Goal: Information Seeking & Learning: Learn about a topic

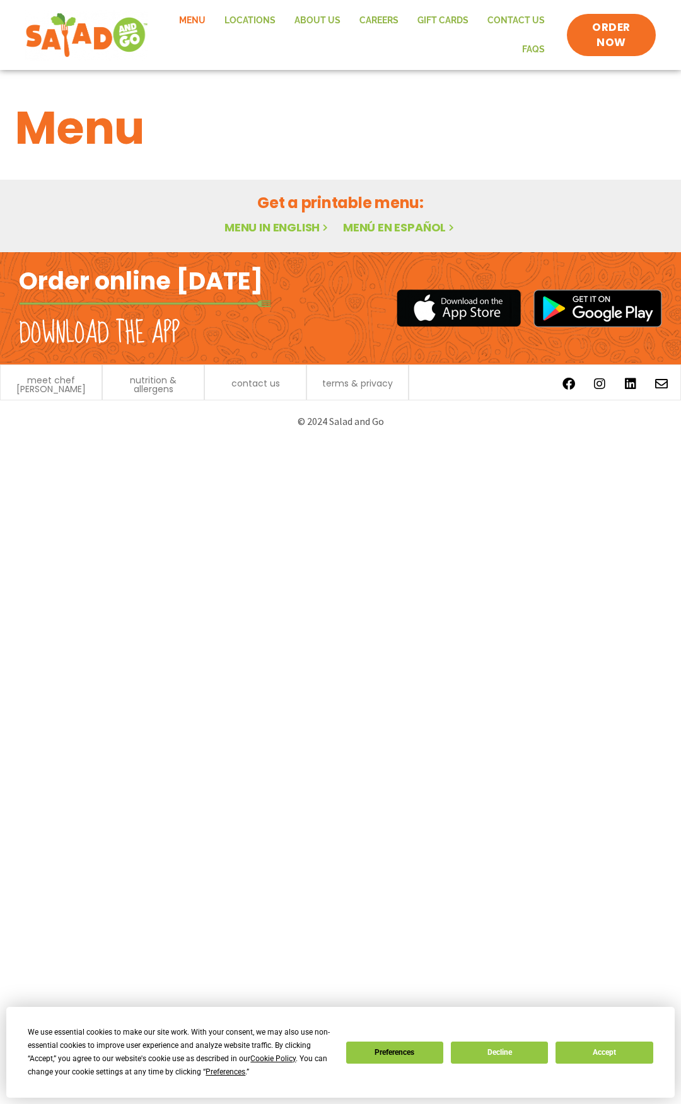
click at [286, 213] on h2 "Get a printable menu:" at bounding box center [340, 203] width 651 height 22
click at [281, 232] on link "Menu in English" at bounding box center [278, 228] width 106 height 16
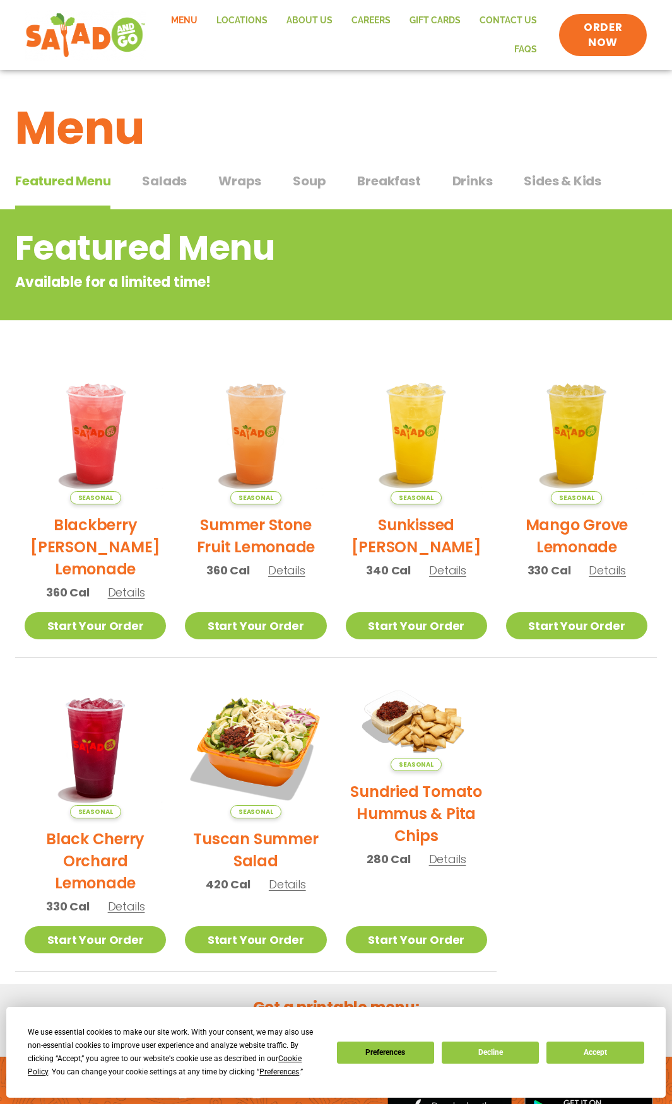
click at [159, 201] on button "Salads Salads" at bounding box center [164, 191] width 45 height 38
click at [153, 192] on button "Salads Salads" at bounding box center [164, 191] width 45 height 38
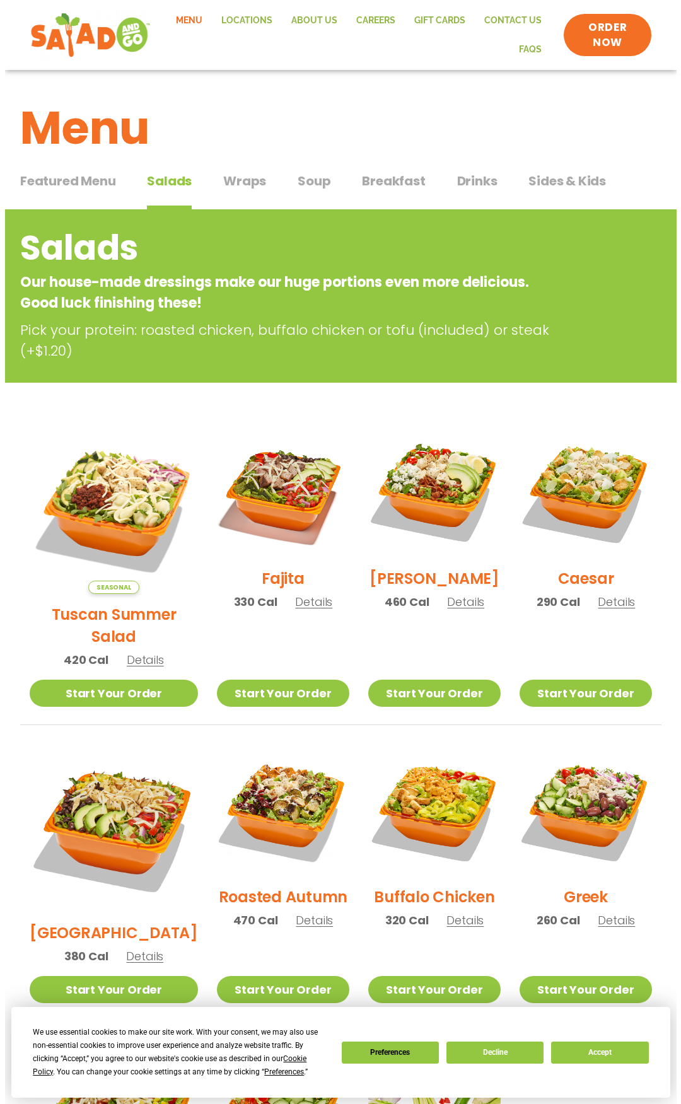
scroll to position [315, 0]
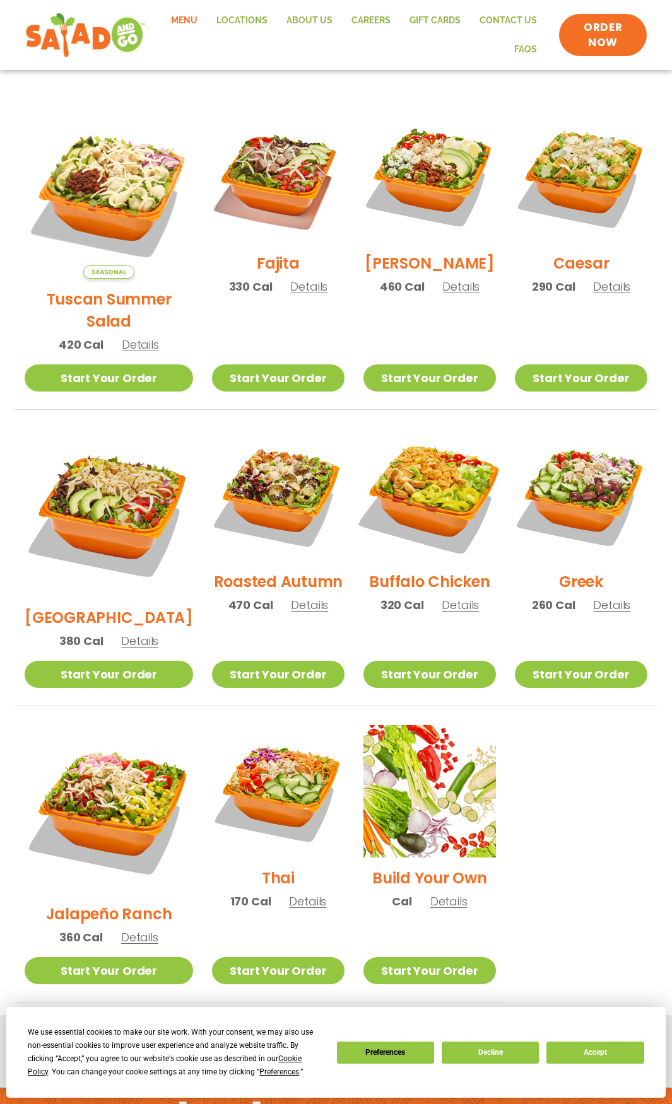
click at [430, 523] on img at bounding box center [430, 496] width 156 height 156
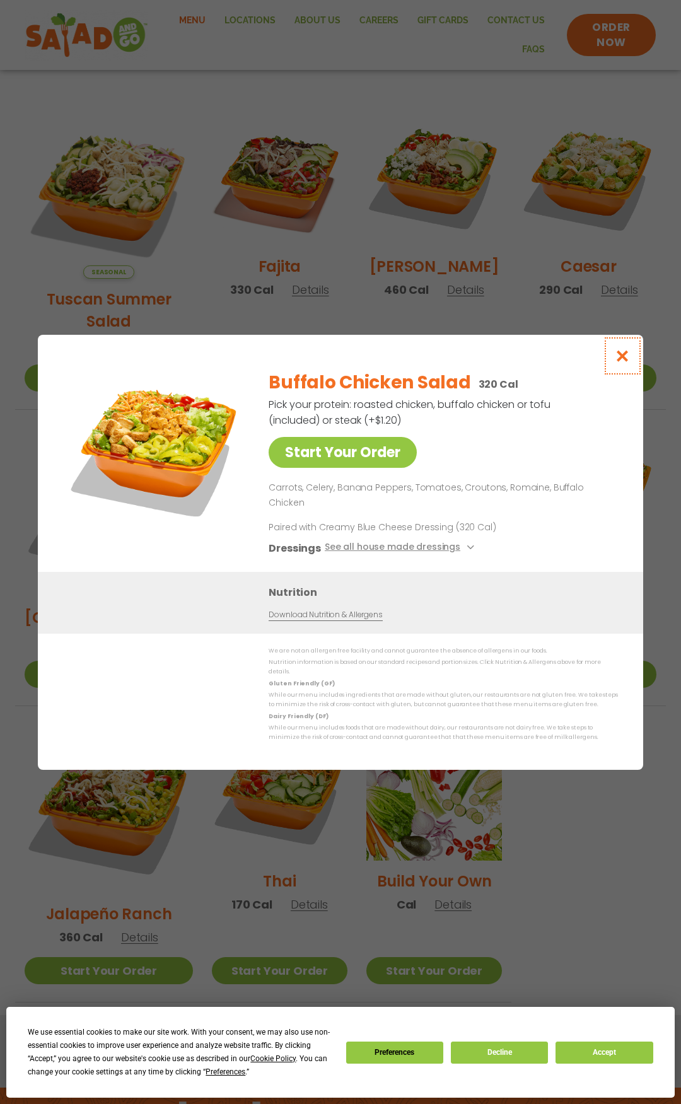
click at [621, 363] on icon "Close modal" at bounding box center [623, 355] width 16 height 13
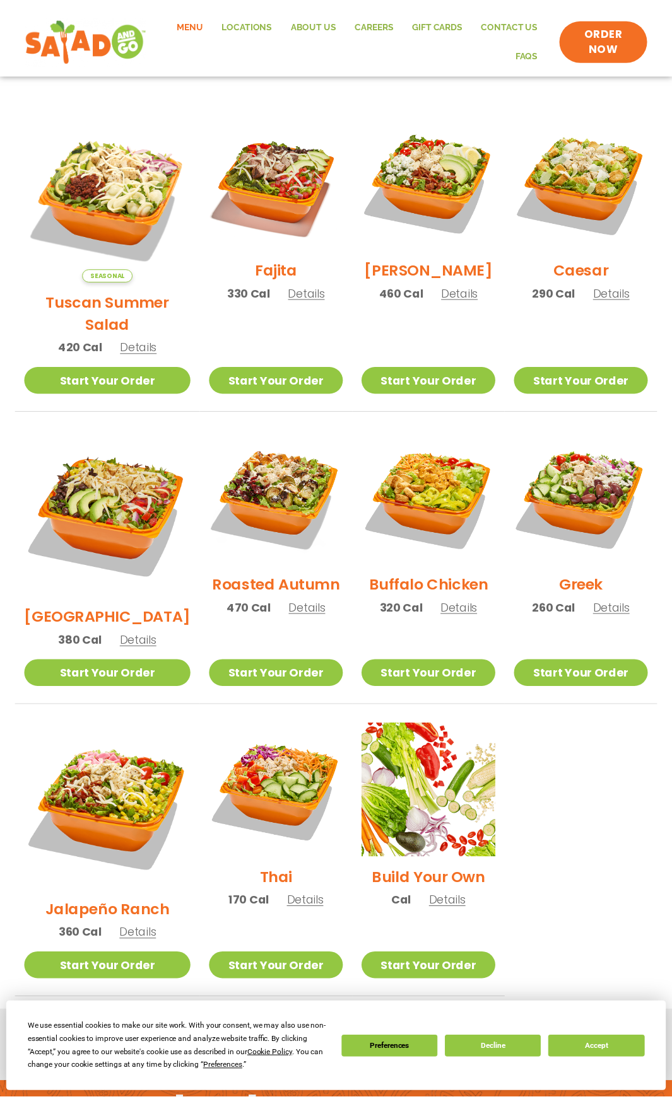
scroll to position [209, 0]
